Goal: Task Accomplishment & Management: Complete application form

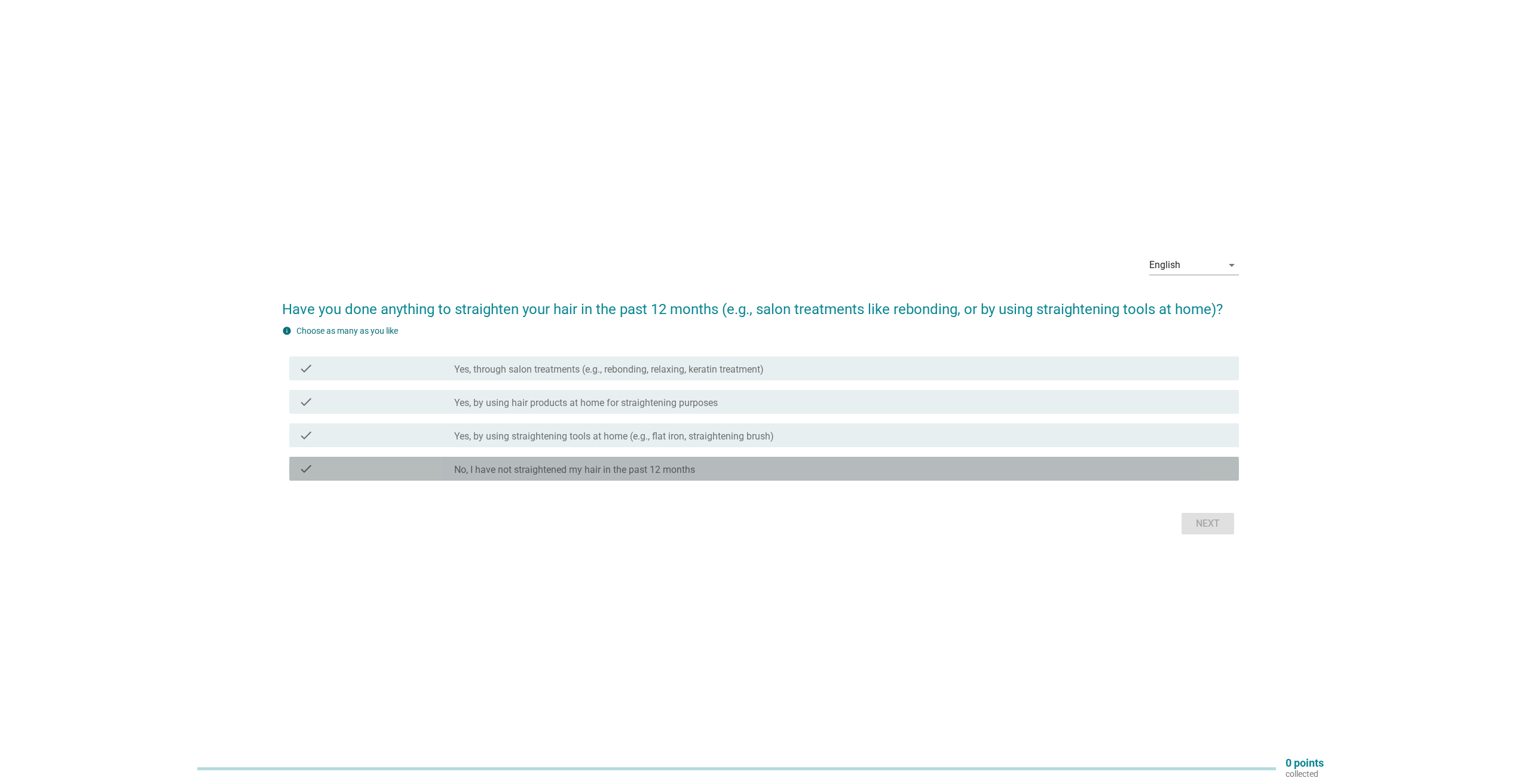
click at [311, 469] on icon "check" at bounding box center [306, 469] width 14 height 14
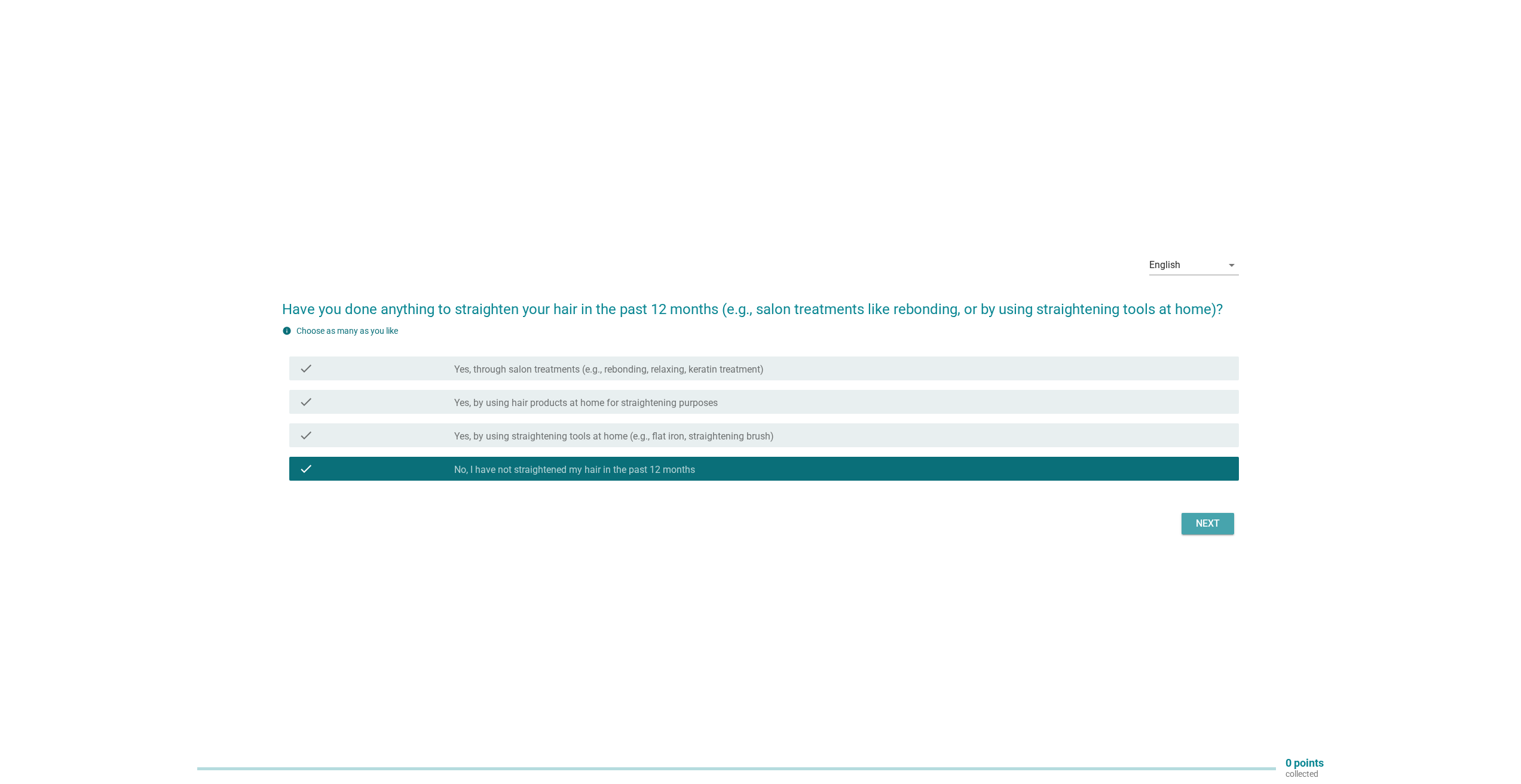
click at [1205, 524] on div "Next" at bounding box center [1207, 524] width 33 height 14
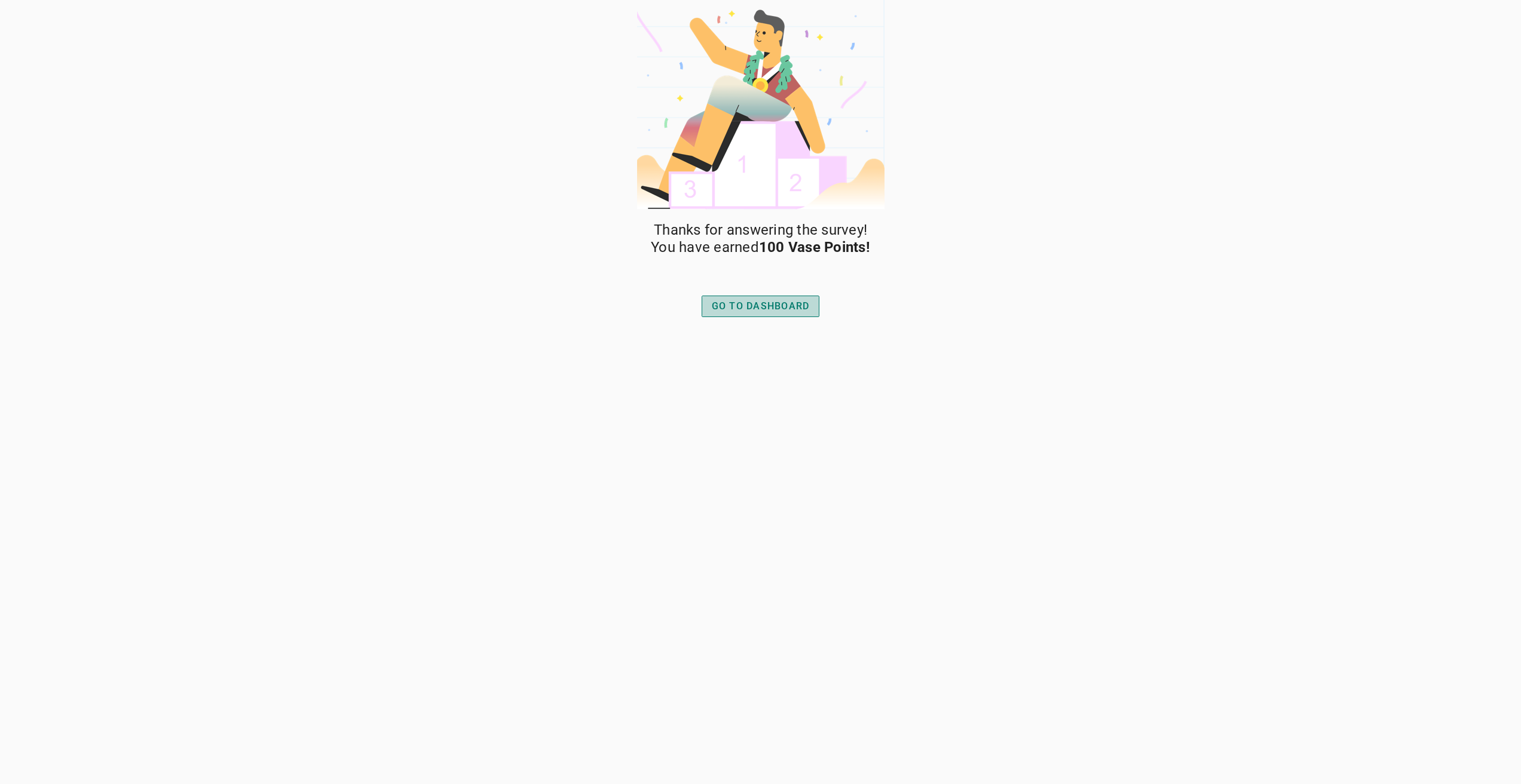
click at [779, 303] on div "GO TO DASHBOARD" at bounding box center [760, 306] width 98 height 14
click at [745, 311] on div "GO TO DASHBOARD" at bounding box center [760, 306] width 98 height 14
